Goal: Transaction & Acquisition: Purchase product/service

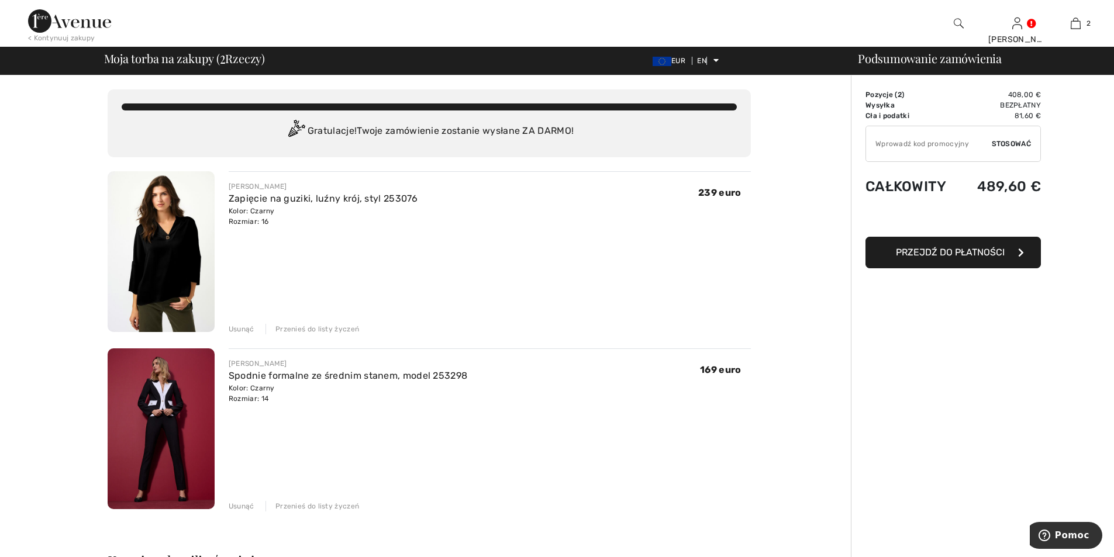
click at [171, 454] on img at bounding box center [161, 428] width 107 height 161
click at [172, 262] on img at bounding box center [161, 251] width 107 height 161
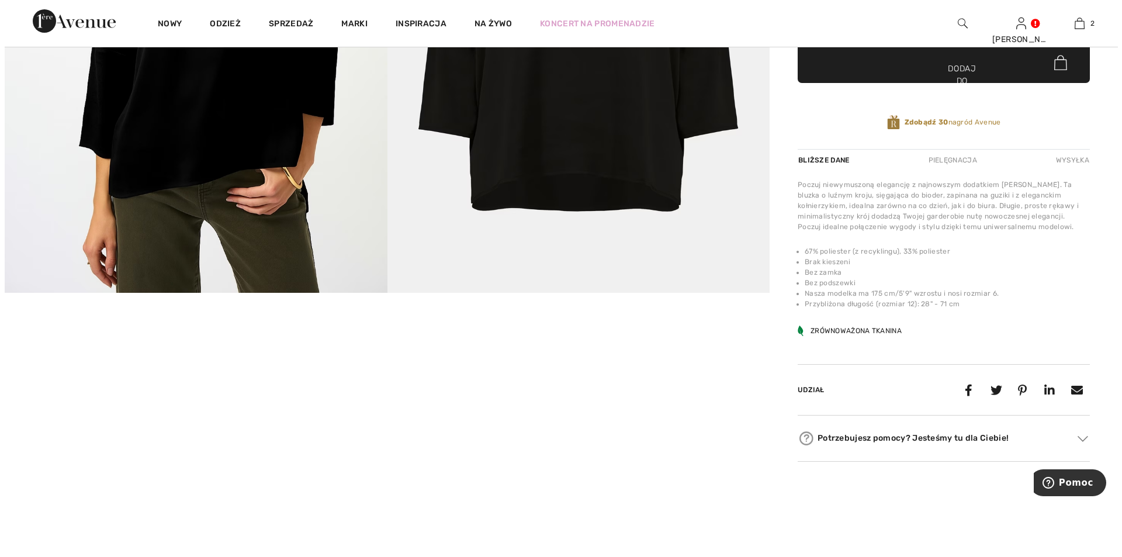
scroll to position [117, 0]
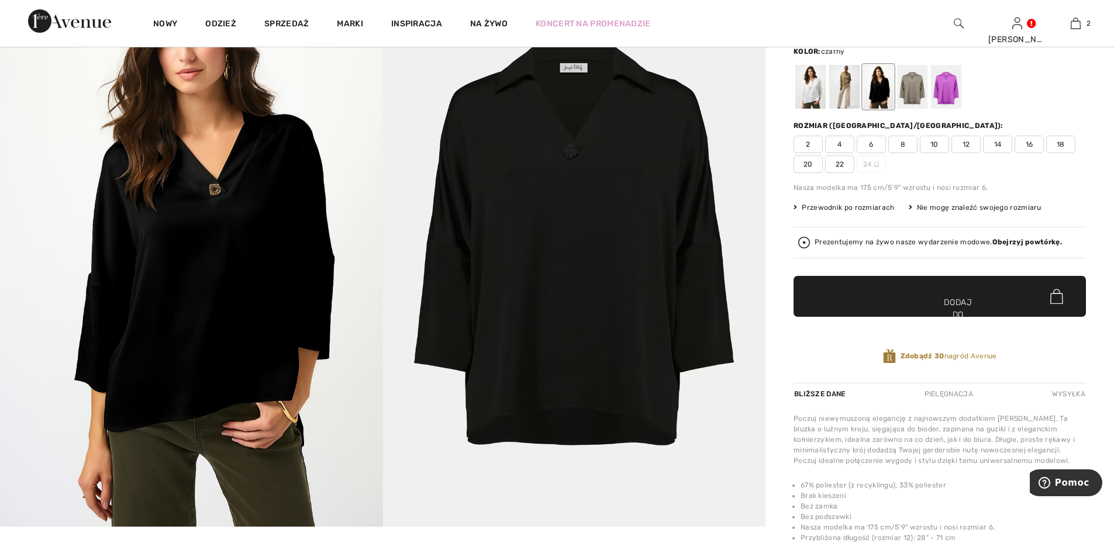
click at [264, 215] on img at bounding box center [191, 240] width 383 height 574
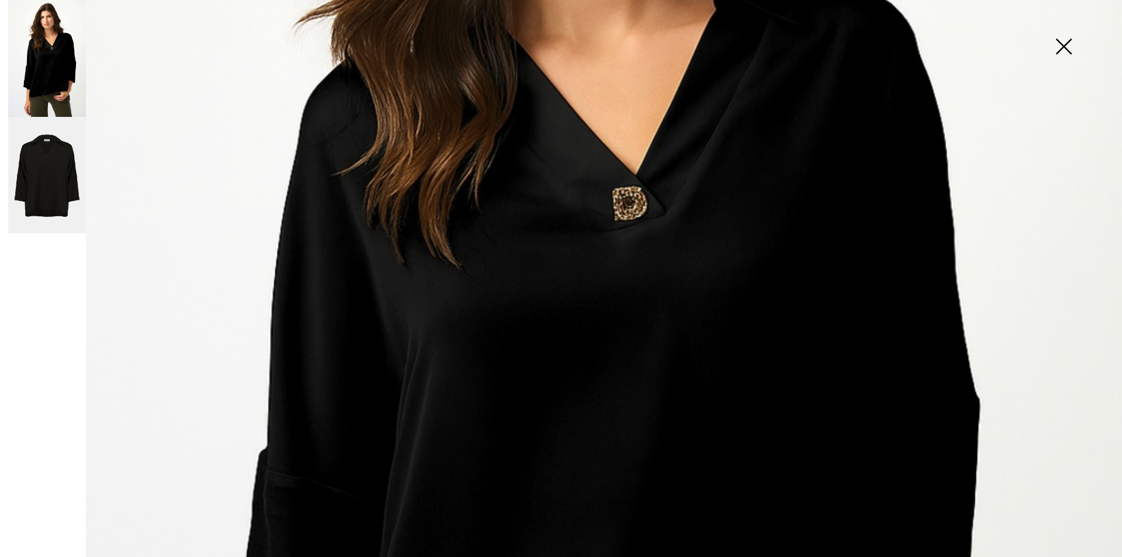
scroll to position [468, 0]
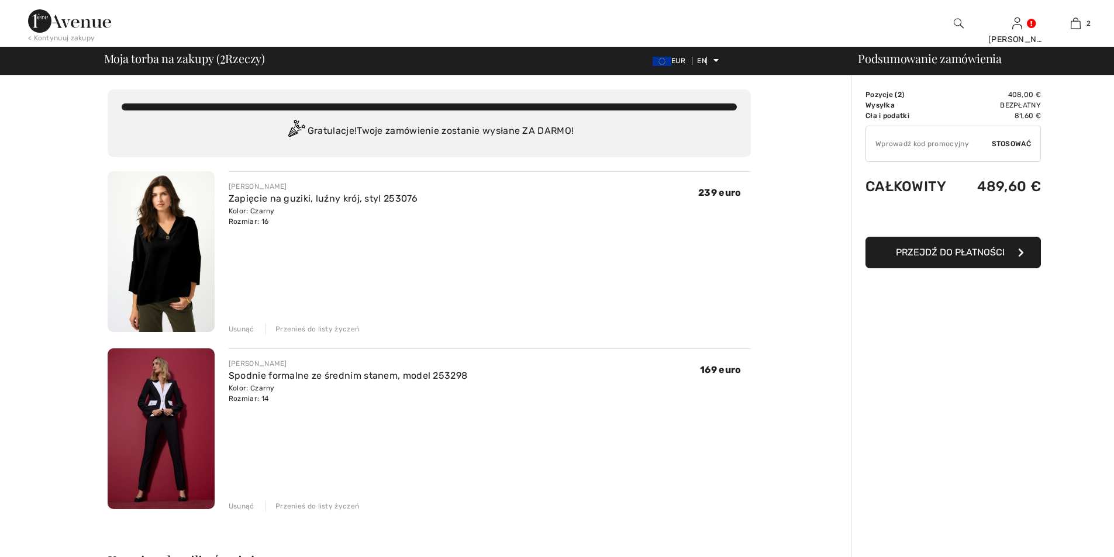
click at [160, 258] on img at bounding box center [161, 251] width 107 height 161
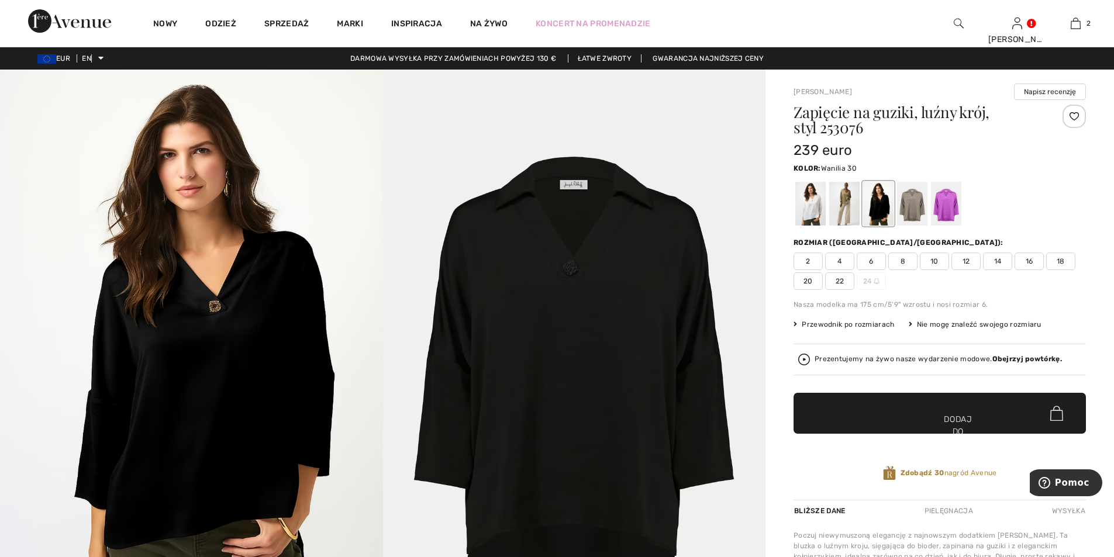
click at [817, 213] on div at bounding box center [810, 204] width 30 height 44
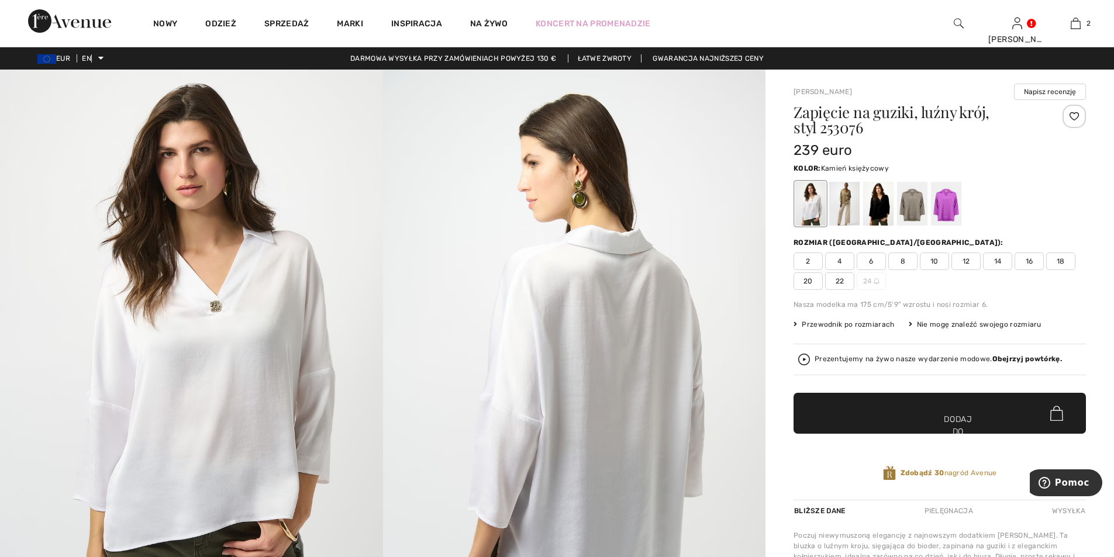
click at [922, 210] on div at bounding box center [912, 204] width 30 height 44
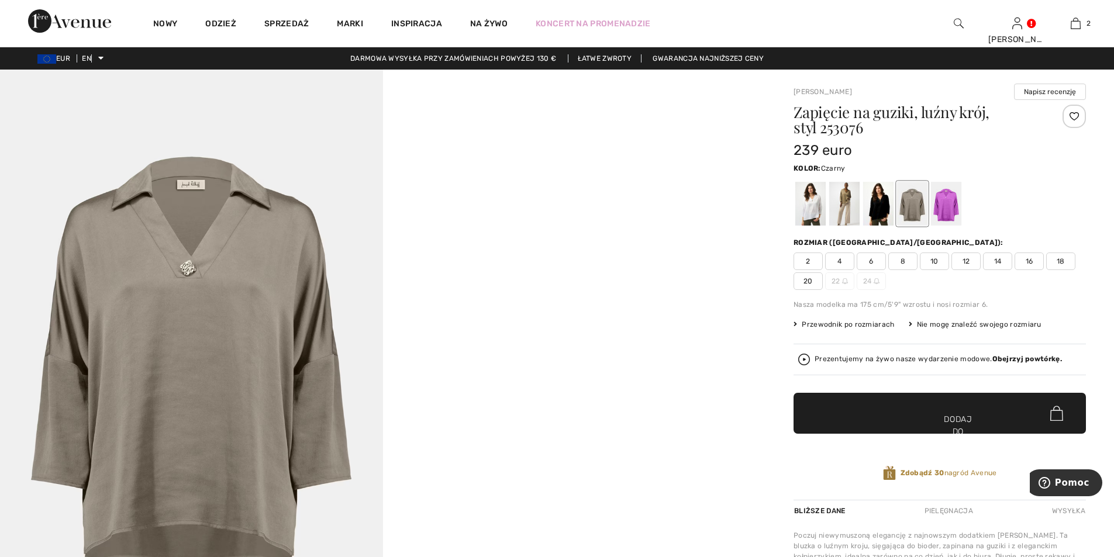
click at [888, 211] on div at bounding box center [878, 204] width 30 height 44
